Goal: Transaction & Acquisition: Book appointment/travel/reservation

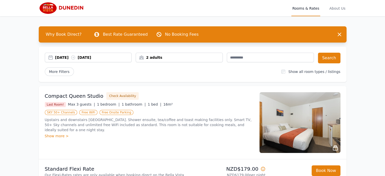
click at [71, 58] on div "[DATE] [DATE]" at bounding box center [93, 57] width 76 height 5
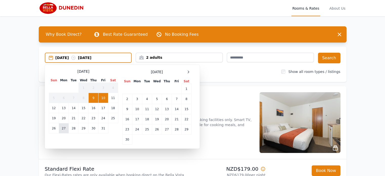
click at [63, 129] on td "27" at bounding box center [64, 128] width 10 height 10
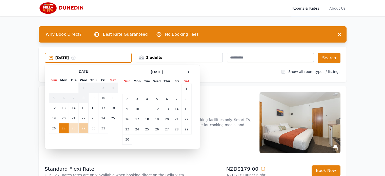
click at [84, 129] on td "29" at bounding box center [83, 128] width 10 height 10
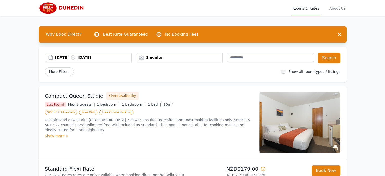
click at [156, 55] on div "2 adults" at bounding box center [179, 57] width 86 height 5
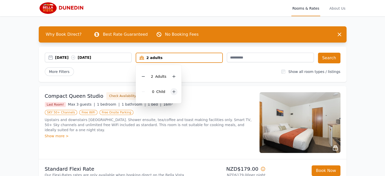
click at [172, 90] on icon at bounding box center [174, 91] width 4 height 4
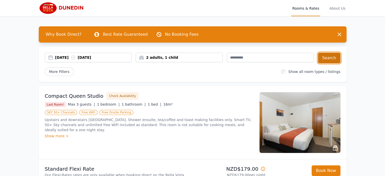
click at [330, 58] on button "Search" at bounding box center [329, 58] width 23 height 11
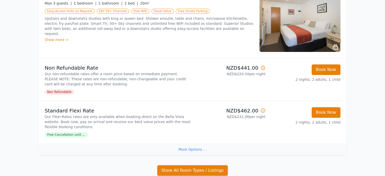
scroll to position [269, 0]
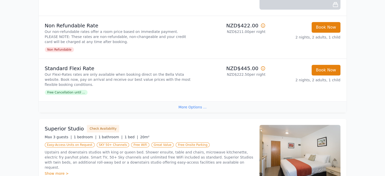
scroll to position [0, 0]
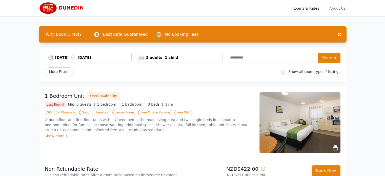
click at [185, 58] on div "2 adults, 1 child" at bounding box center [179, 57] width 86 height 5
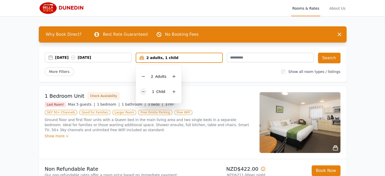
click at [144, 93] on icon at bounding box center [143, 91] width 4 height 4
click at [62, 58] on div "[DATE] [DATE]" at bounding box center [93, 57] width 76 height 5
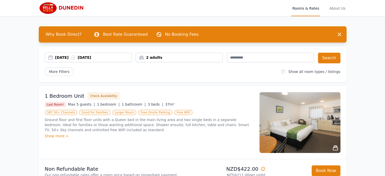
click at [62, 58] on div "[DATE] [DATE]" at bounding box center [93, 57] width 76 height 5
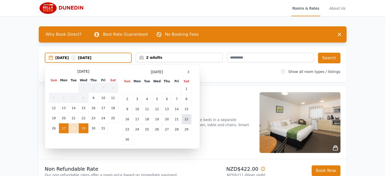
click at [188, 120] on td "22" at bounding box center [186, 119] width 10 height 10
click at [96, 58] on div "[DATE] --" at bounding box center [93, 57] width 76 height 5
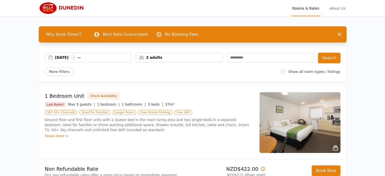
click at [96, 58] on div "[DATE] --" at bounding box center [93, 57] width 76 height 5
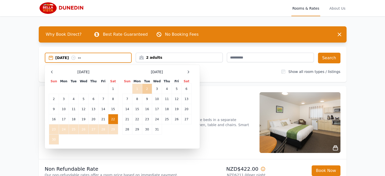
click at [147, 88] on td "2" at bounding box center [147, 89] width 10 height 10
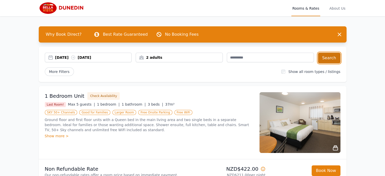
click at [326, 57] on button "Search" at bounding box center [329, 58] width 23 height 11
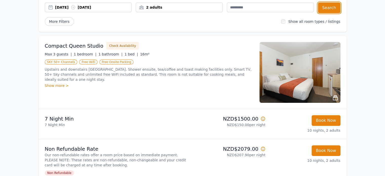
scroll to position [51, 0]
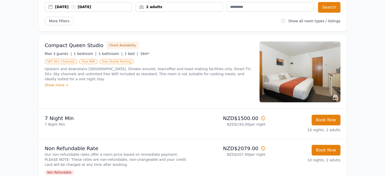
click at [58, 82] on div "Show more >" at bounding box center [149, 84] width 208 height 5
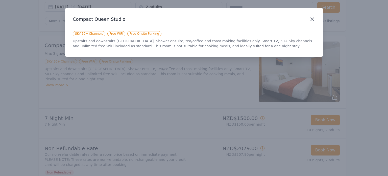
click at [313, 19] on icon "button" at bounding box center [312, 19] width 6 height 6
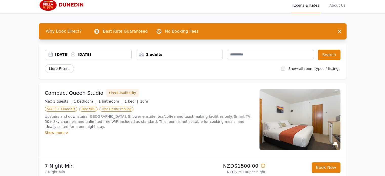
scroll to position [0, 0]
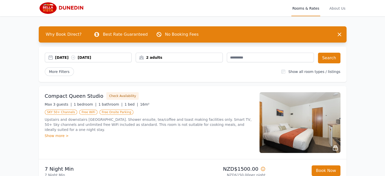
click at [67, 57] on div "[DATE] [DATE]" at bounding box center [93, 57] width 76 height 5
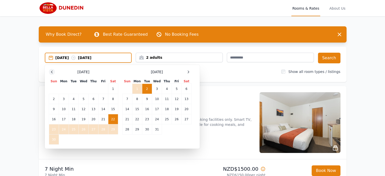
click at [53, 73] on icon at bounding box center [52, 72] width 4 height 4
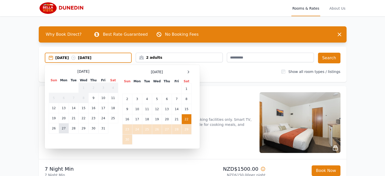
click at [63, 125] on td "27" at bounding box center [64, 128] width 10 height 10
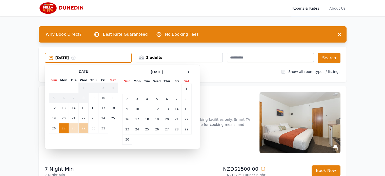
click at [82, 128] on td "29" at bounding box center [83, 128] width 10 height 10
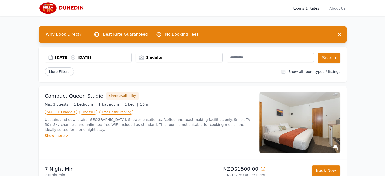
click at [173, 59] on div "2 adults" at bounding box center [179, 57] width 86 height 5
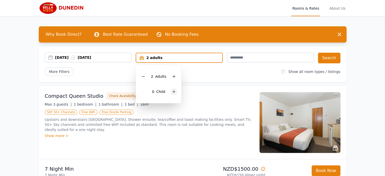
click at [170, 90] on div at bounding box center [173, 91] width 7 height 7
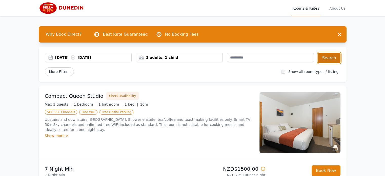
click at [332, 59] on button "Search" at bounding box center [329, 58] width 23 height 11
